Goal: Task Accomplishment & Management: Complete application form

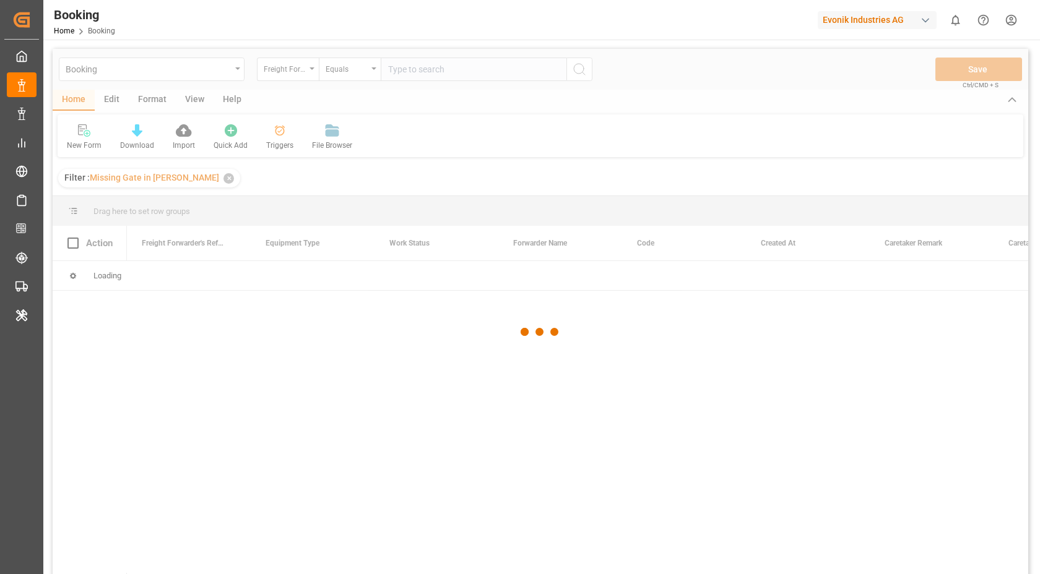
click at [477, 73] on div at bounding box center [540, 332] width 975 height 567
click at [489, 72] on div at bounding box center [540, 332] width 975 height 567
click at [488, 72] on div at bounding box center [540, 332] width 975 height 567
click at [465, 70] on div at bounding box center [540, 332] width 975 height 567
click at [496, 66] on div at bounding box center [540, 332] width 975 height 567
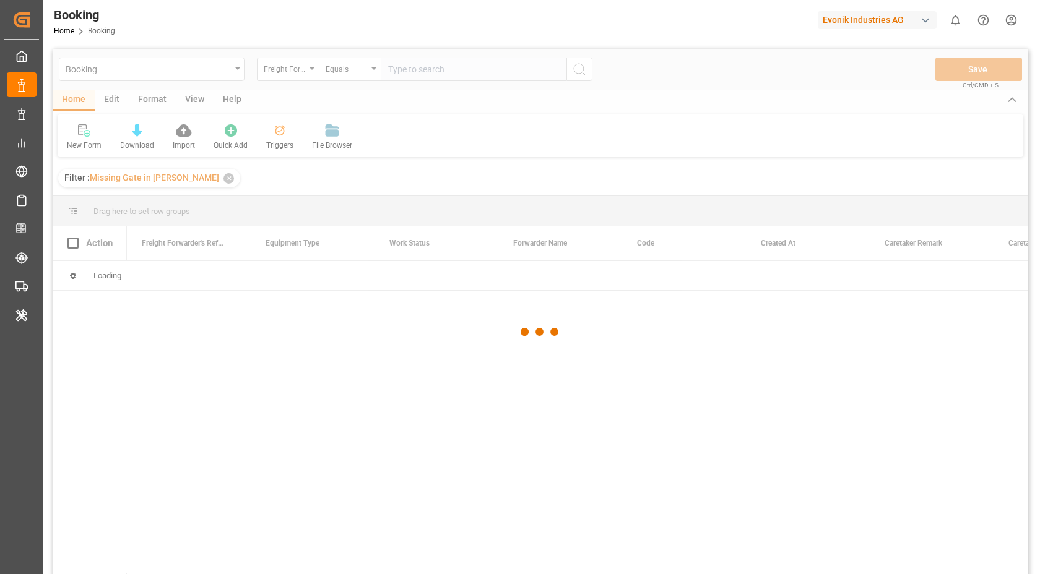
click at [496, 66] on div at bounding box center [540, 332] width 975 height 567
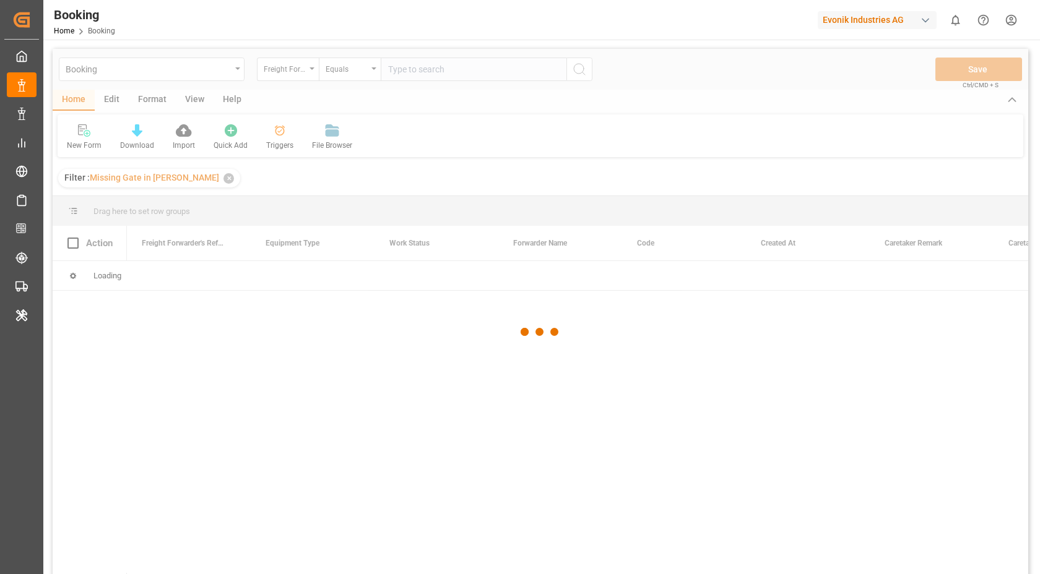
click at [496, 66] on div at bounding box center [540, 332] width 975 height 567
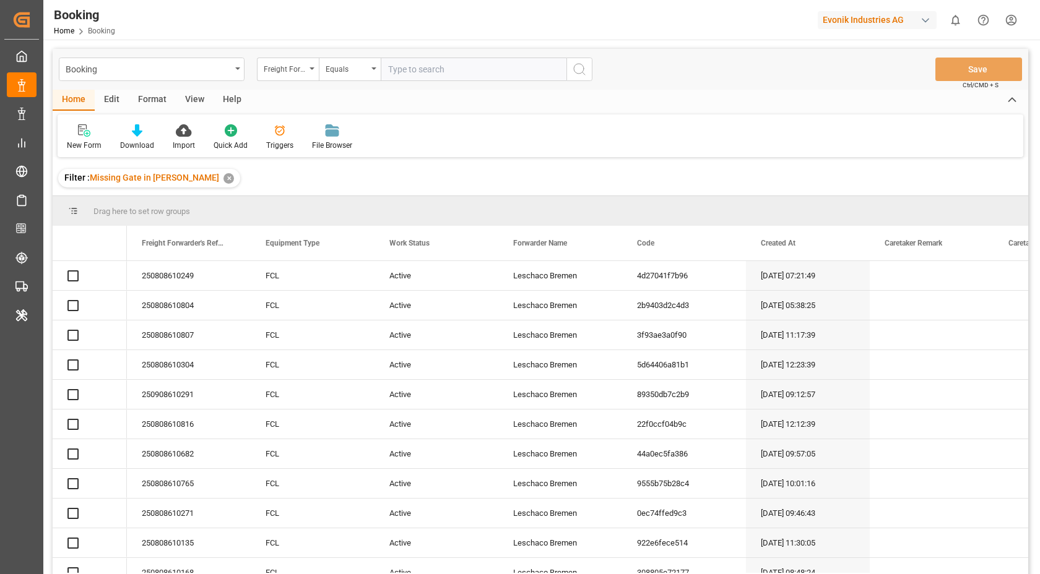
click at [496, 66] on input "text" at bounding box center [474, 70] width 186 height 24
paste input "250808610199"
type input "250808610199"
click at [592, 74] on div "Booking Freight Forwarder's Reference No. Equals 250808610199 Save Ctrl/CMD + S" at bounding box center [540, 69] width 975 height 41
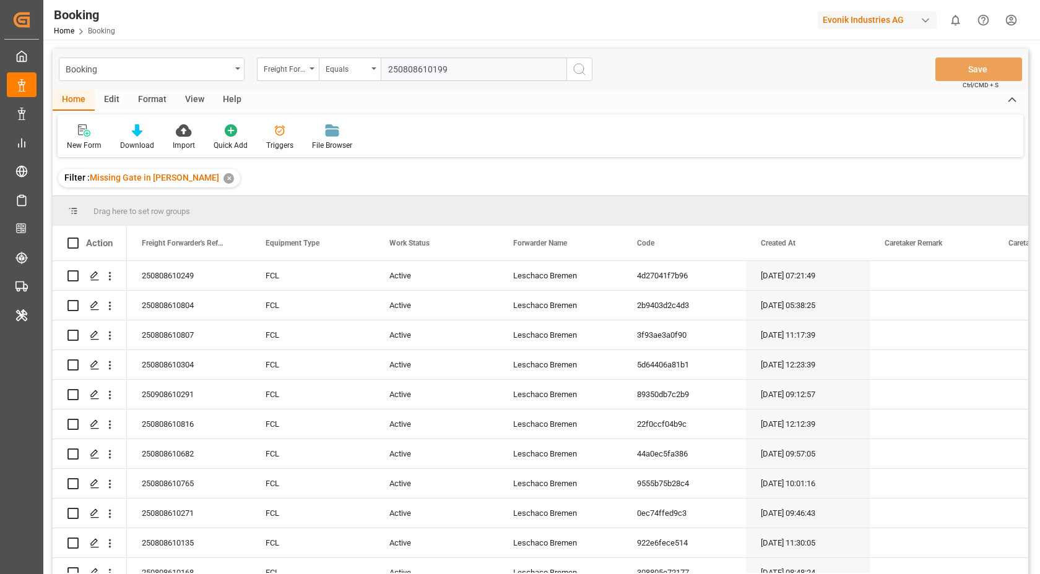
click at [583, 69] on icon "search button" at bounding box center [579, 69] width 15 height 15
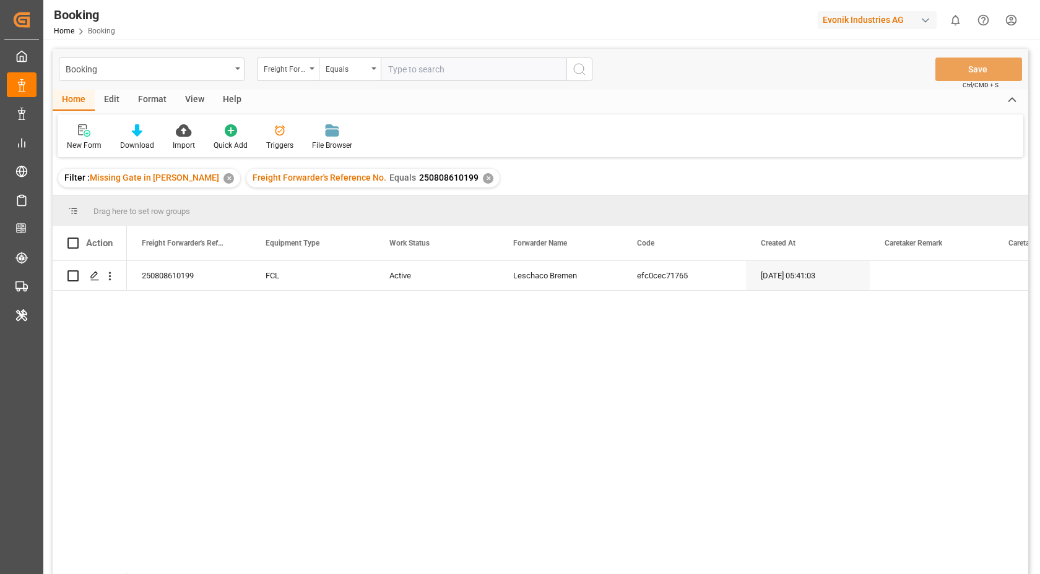
click at [223, 181] on div "✕" at bounding box center [228, 178] width 11 height 11
click at [107, 273] on icon "open menu" at bounding box center [109, 276] width 13 height 13
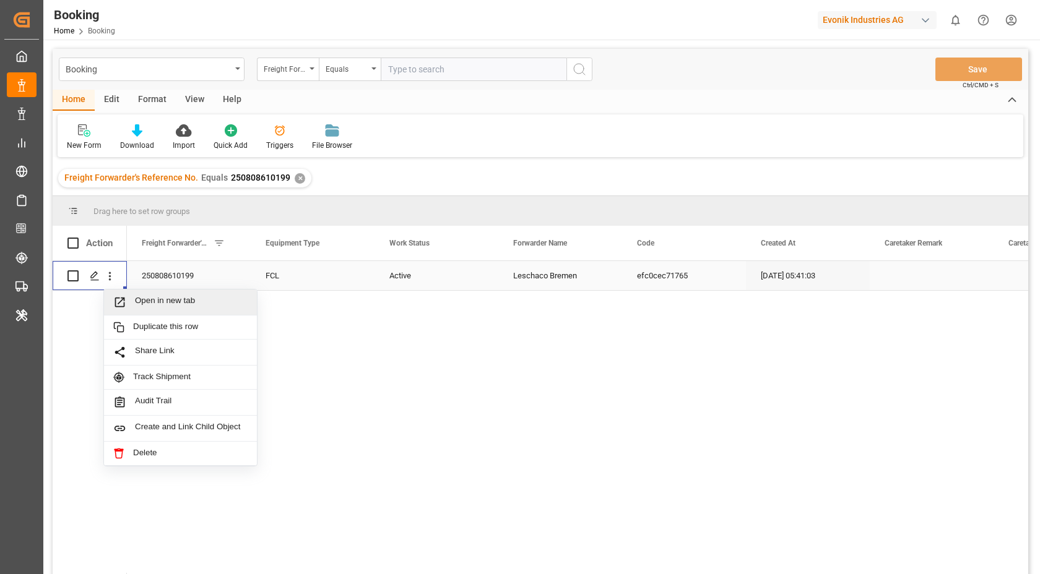
click at [163, 306] on span "Open in new tab" at bounding box center [191, 302] width 113 height 13
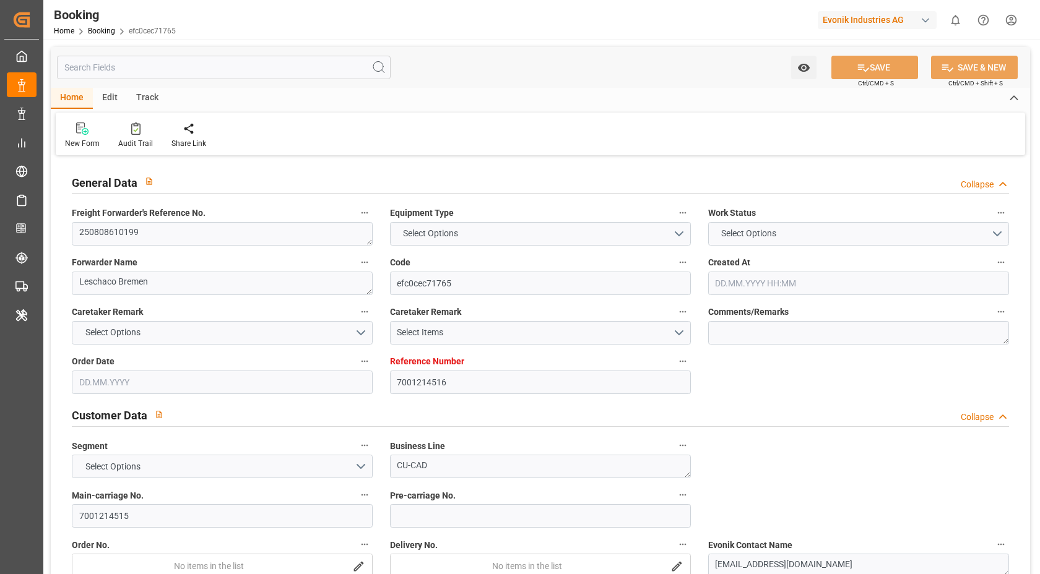
type input "7001214516"
type input "9227338"
type input "MSC"
type input "Mediterranean Shipping Company"
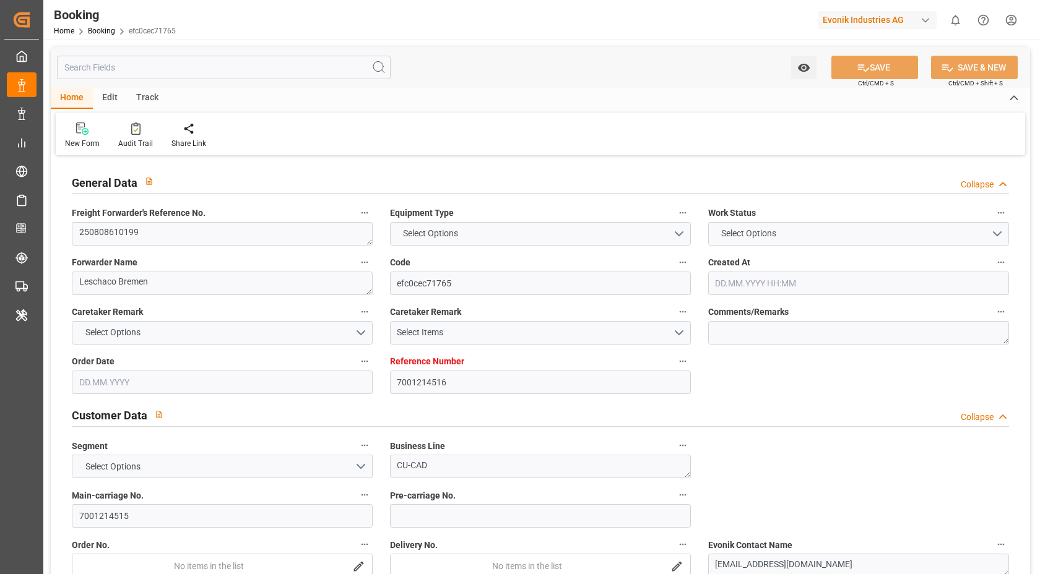
type input "BEANR"
type input "USBOS"
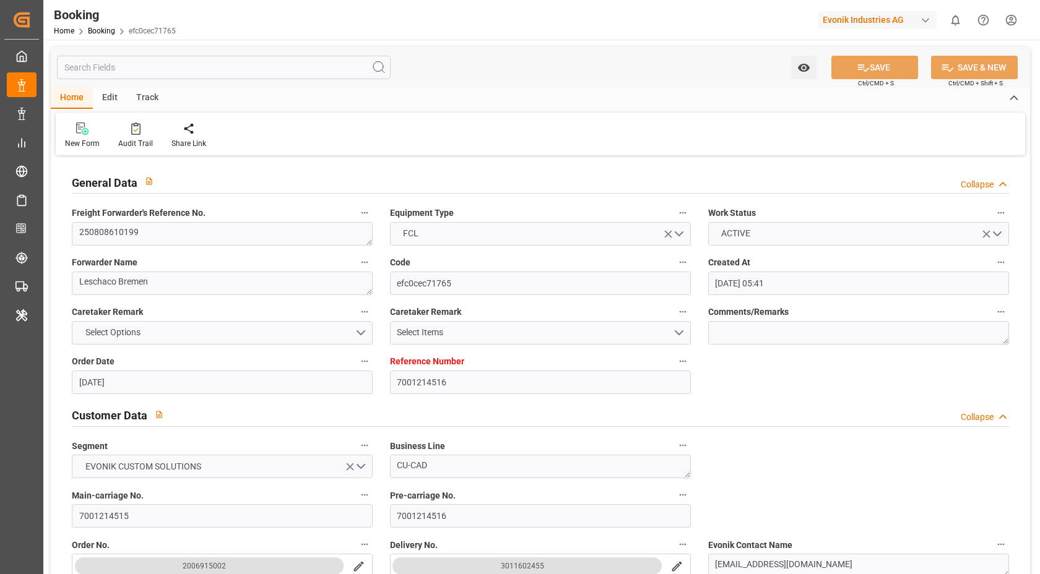
type input "[DATE] 05:41"
type input "[DATE]"
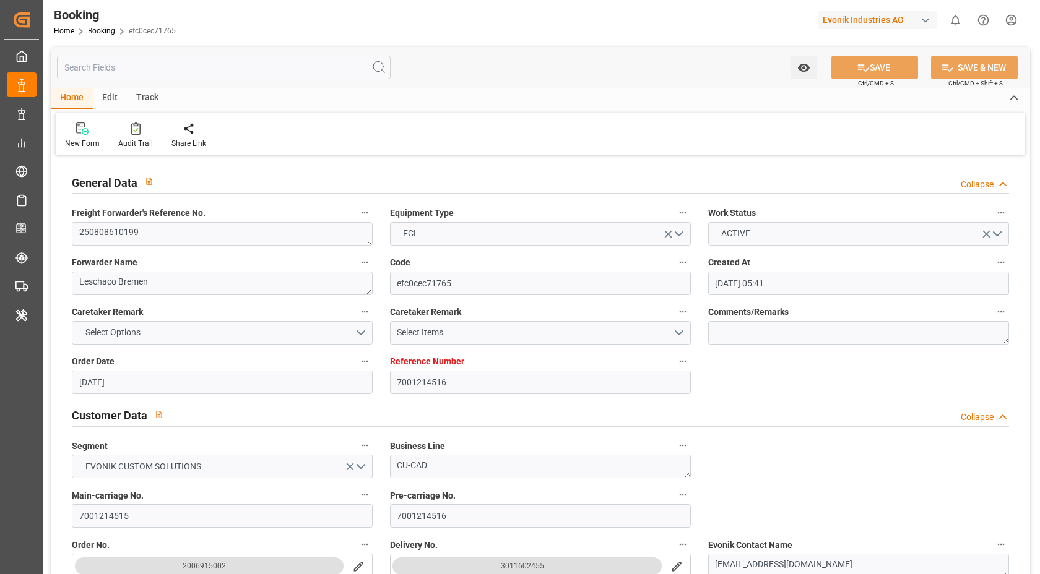
type input "[DATE]"
type input "[DATE] 00:00"
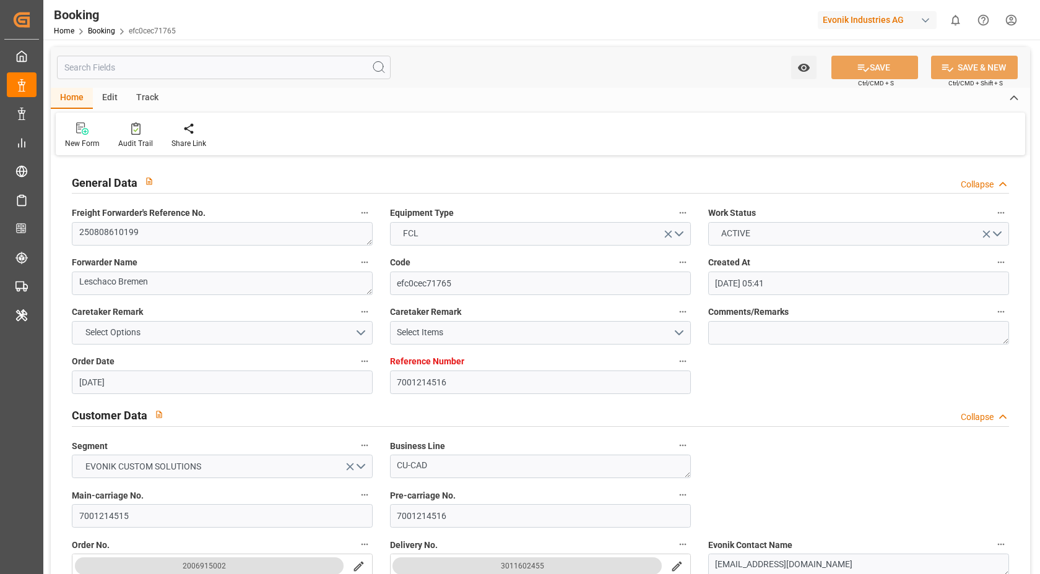
type input "[DATE]"
type input "[DATE] 10:31"
click at [136, 133] on icon at bounding box center [135, 129] width 9 height 12
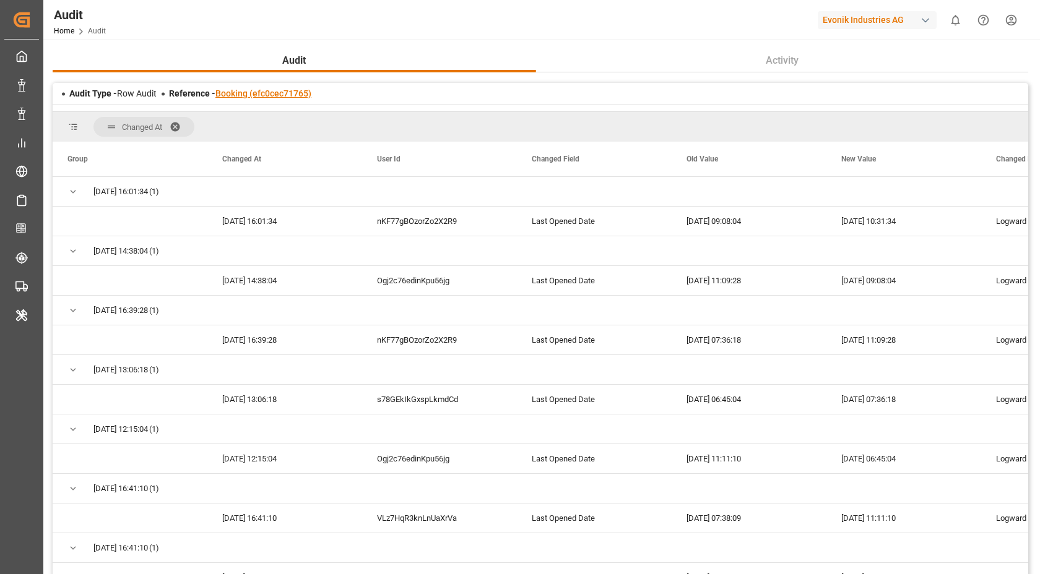
click at [281, 90] on link "Booking (efc0cec71765)" at bounding box center [263, 93] width 96 height 10
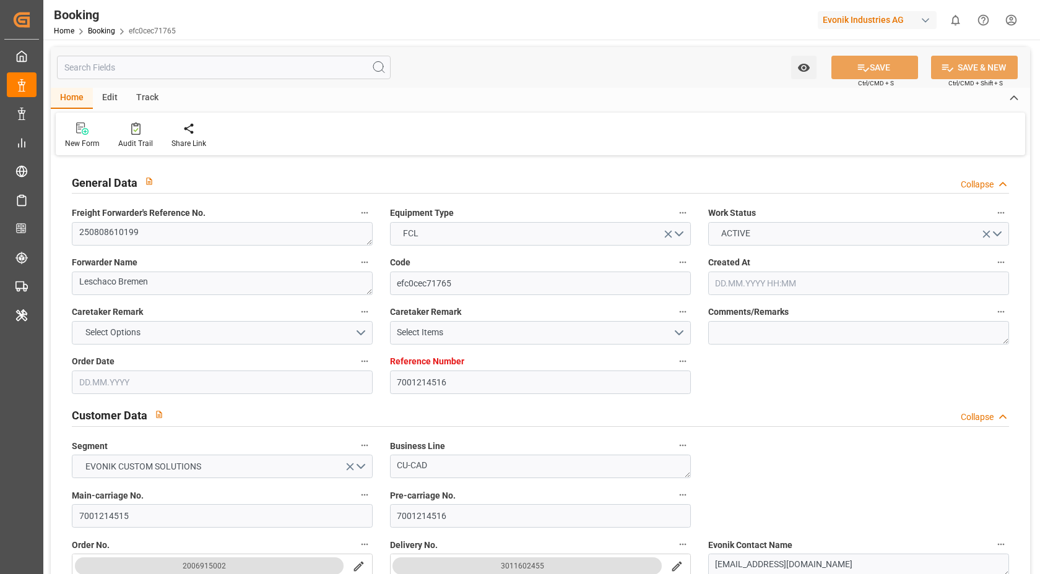
type input "7001214516"
type input "9227338"
type input "MSC"
type input "Mediterranean Shipping Company"
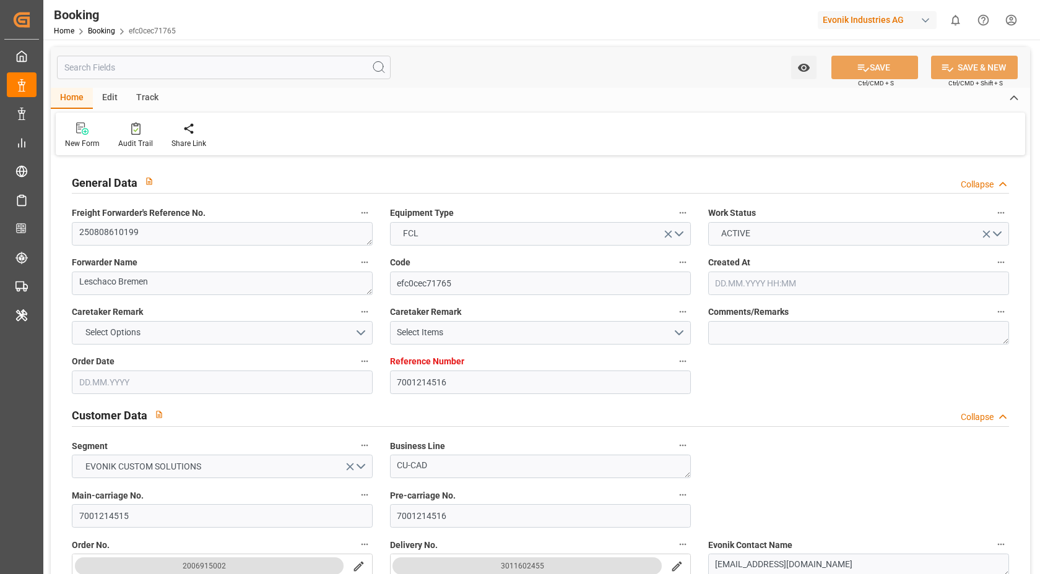
type input "BEANR"
type input "USBOS"
type input "[DATE] 05:41"
type input "[DATE]"
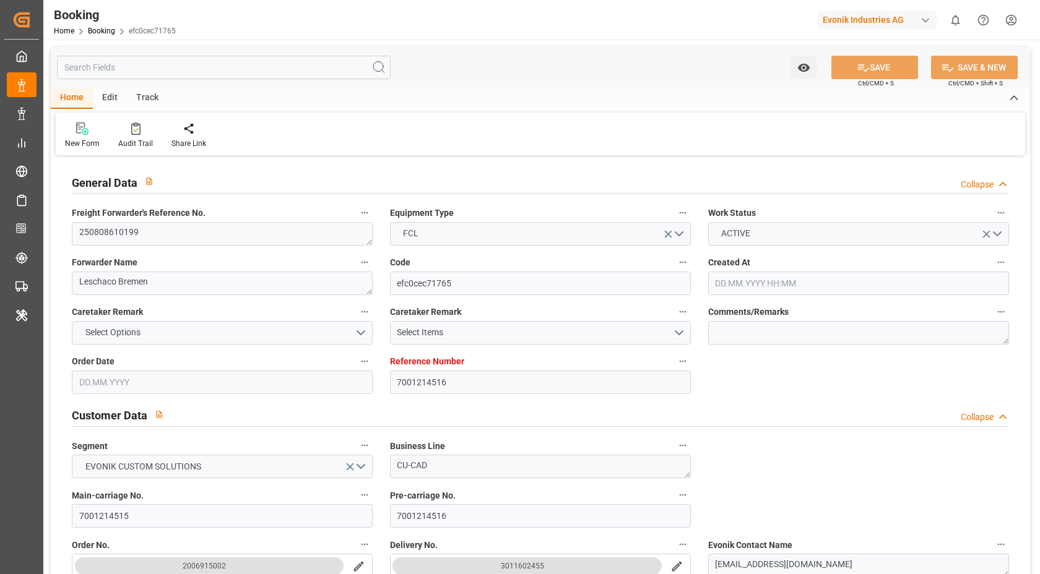
type input "[DATE]"
type input "[DATE] 00:00"
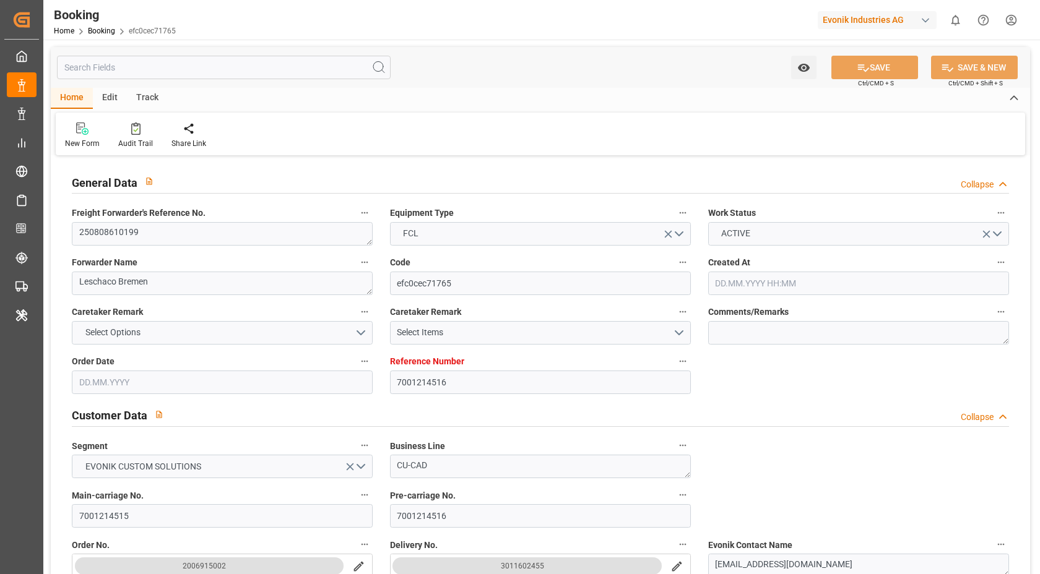
type input "[DATE] 00:00"
type input "[DATE]"
type input "[DATE] 10:31"
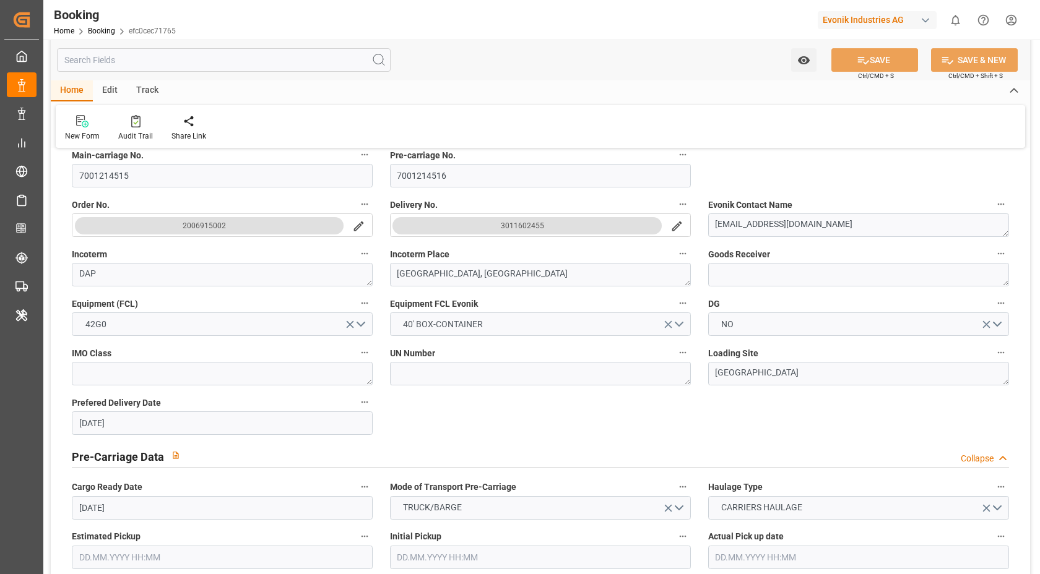
scroll to position [666, 0]
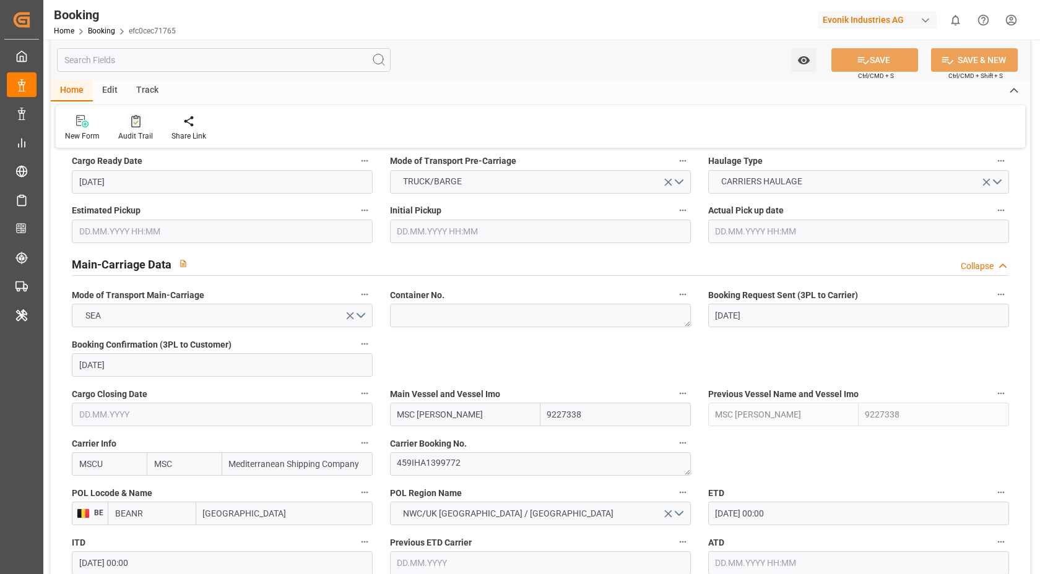
click at [131, 121] on icon at bounding box center [135, 121] width 9 height 12
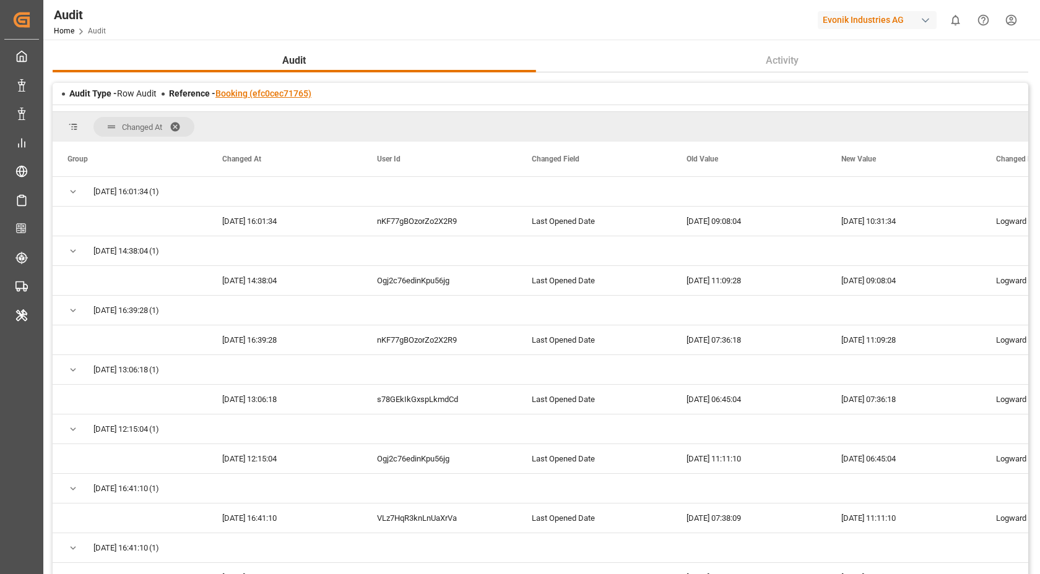
click at [270, 96] on link "Booking (efc0cec71765)" at bounding box center [263, 93] width 96 height 10
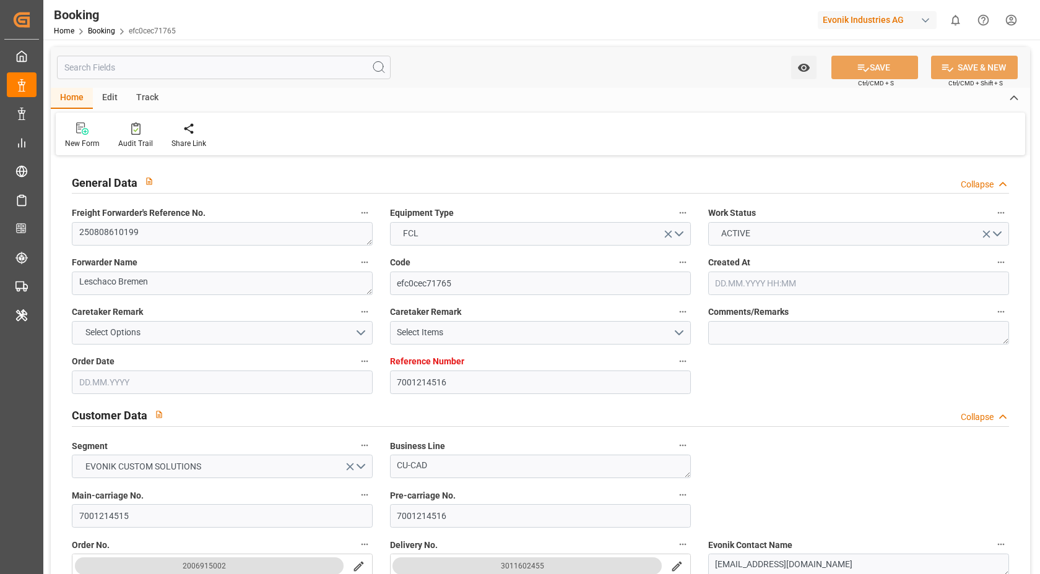
type input "7001214516"
type input "9227338"
type input "MSC"
type input "Mediterranean Shipping Company"
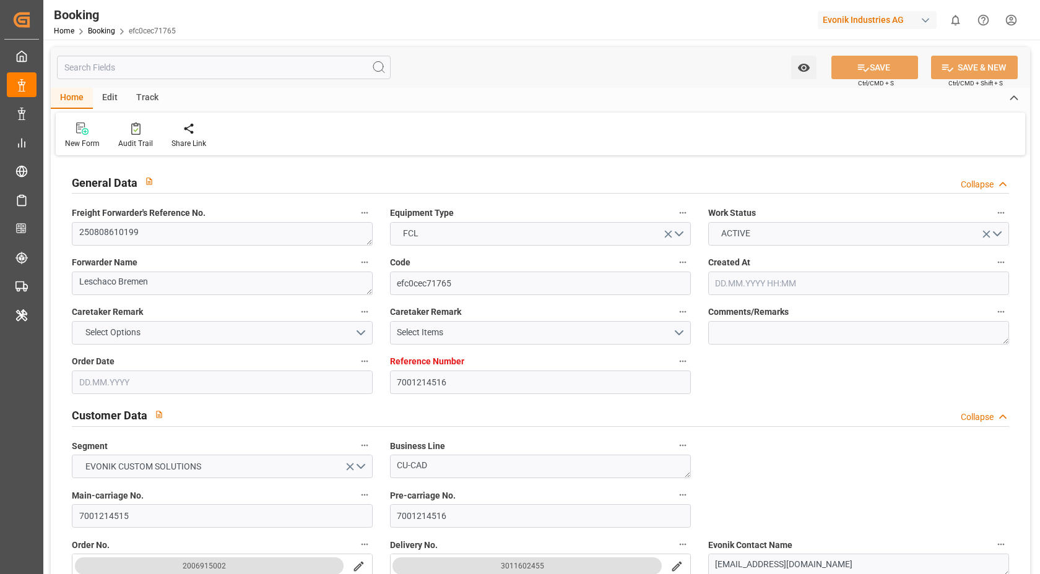
type input "BEANR"
type input "USBOS"
type input "[DATE] 05:41"
type input "[DATE]"
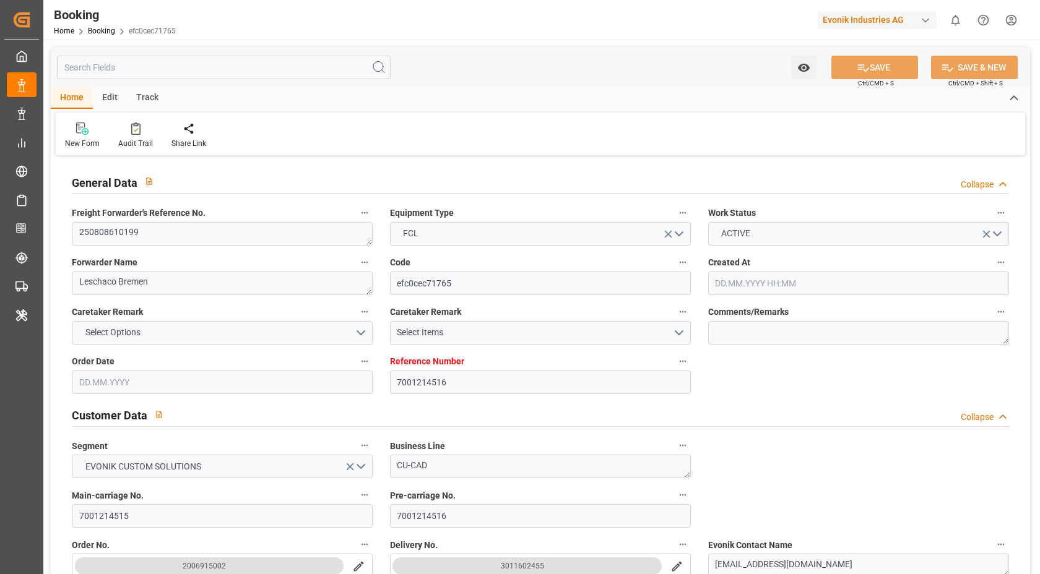
type input "[DATE]"
type input "[DATE] 00:00"
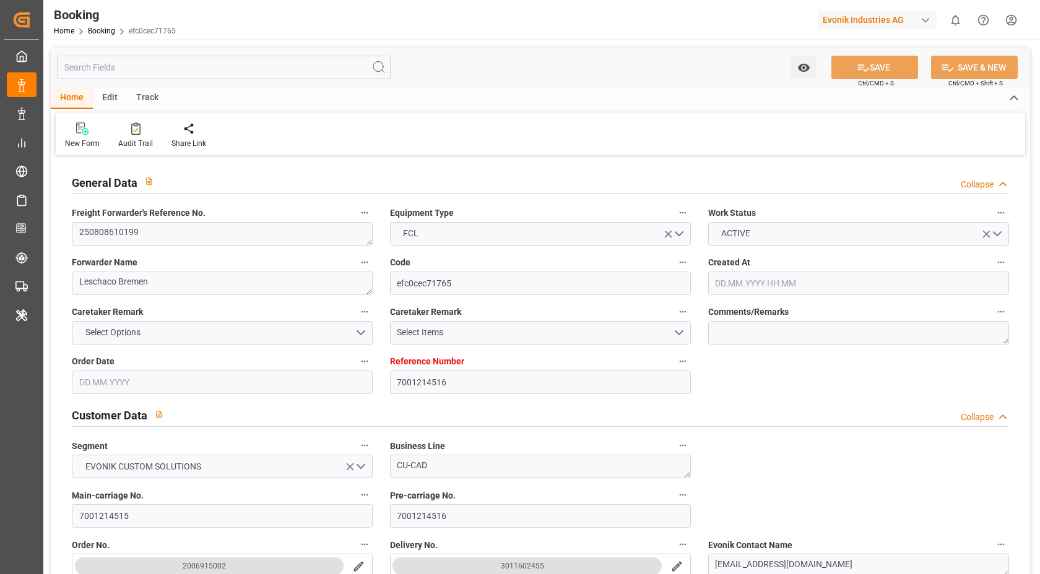
type input "[DATE] 00:00"
type input "[DATE]"
type input "[DATE] 10:31"
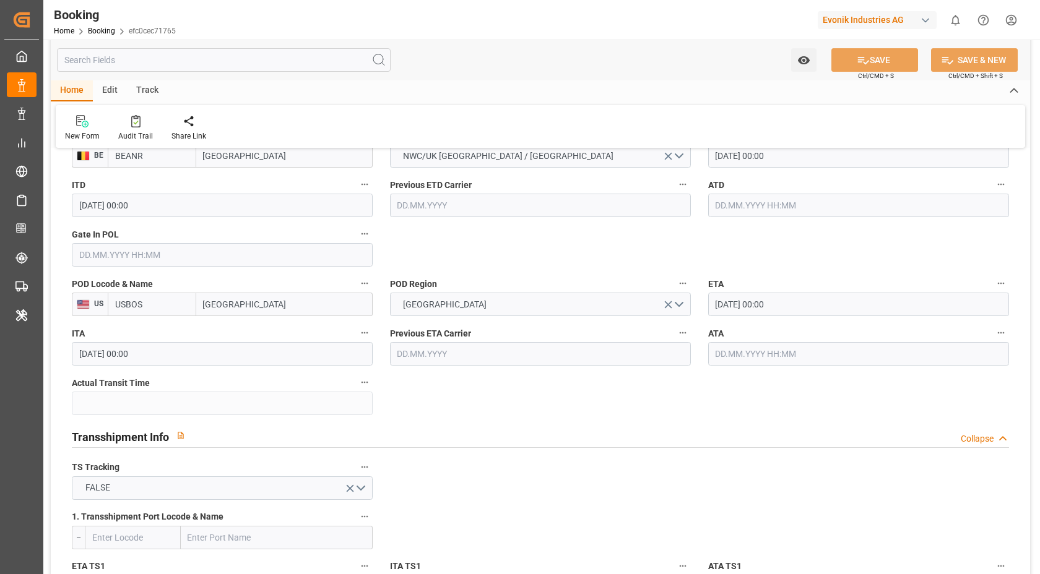
scroll to position [890, 0]
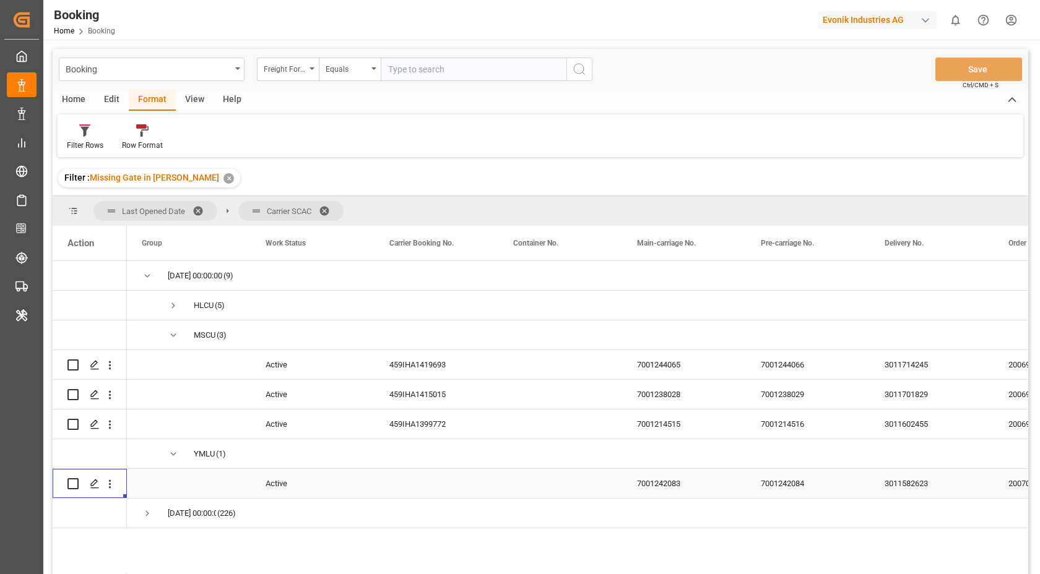
scroll to position [154, 0]
